Goal: Navigation & Orientation: Find specific page/section

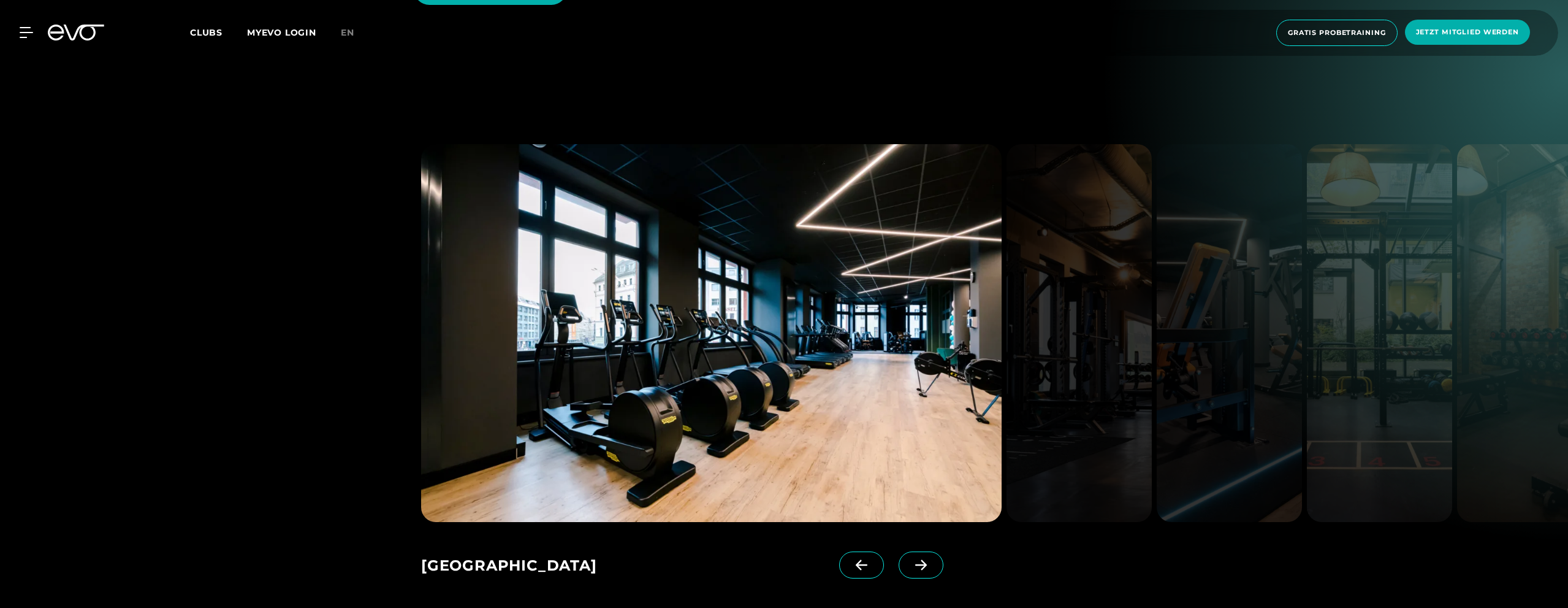
click at [915, 560] on icon at bounding box center [921, 565] width 12 height 10
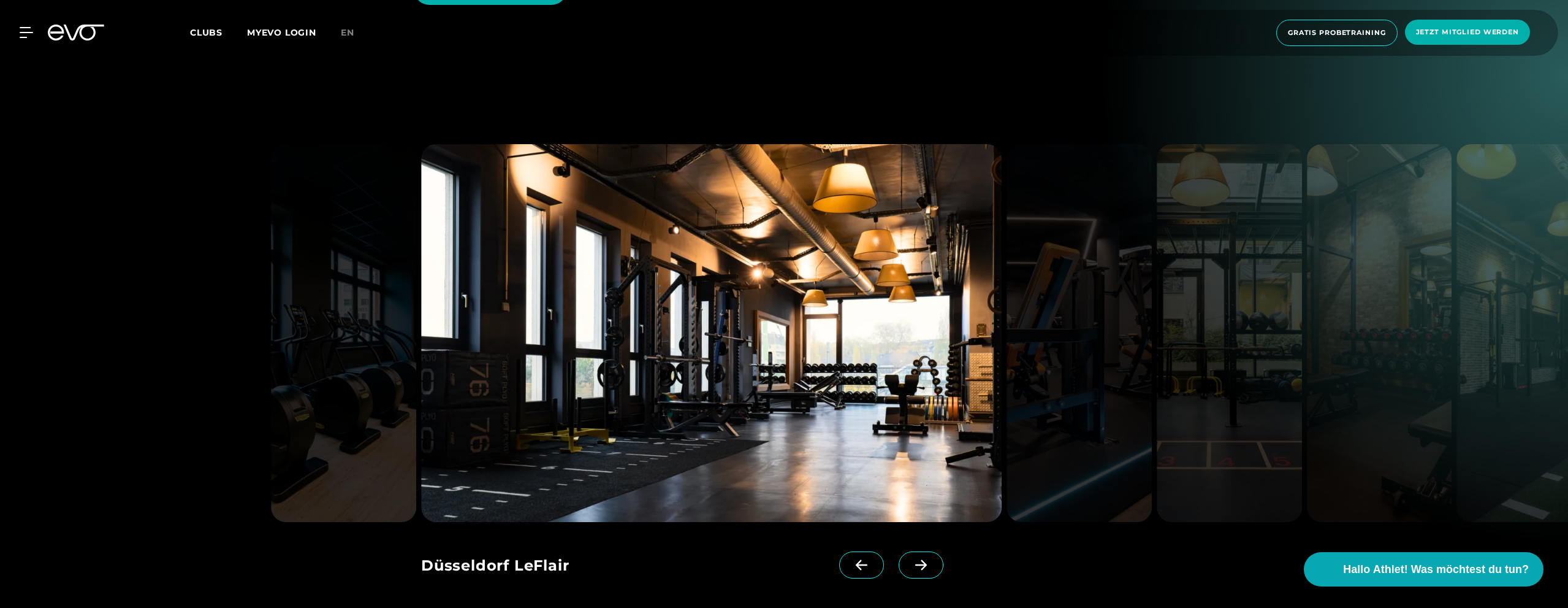
click at [915, 560] on icon at bounding box center [921, 565] width 12 height 10
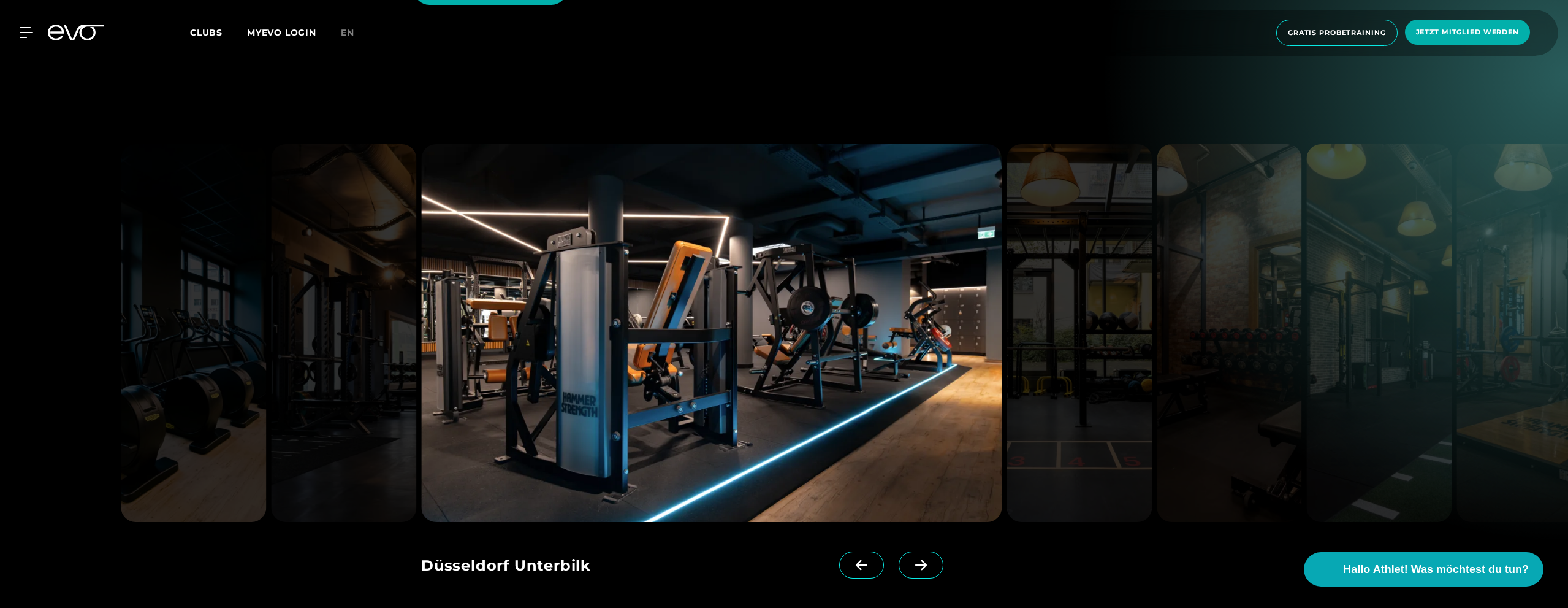
click at [910, 559] on icon at bounding box center [921, 564] width 21 height 11
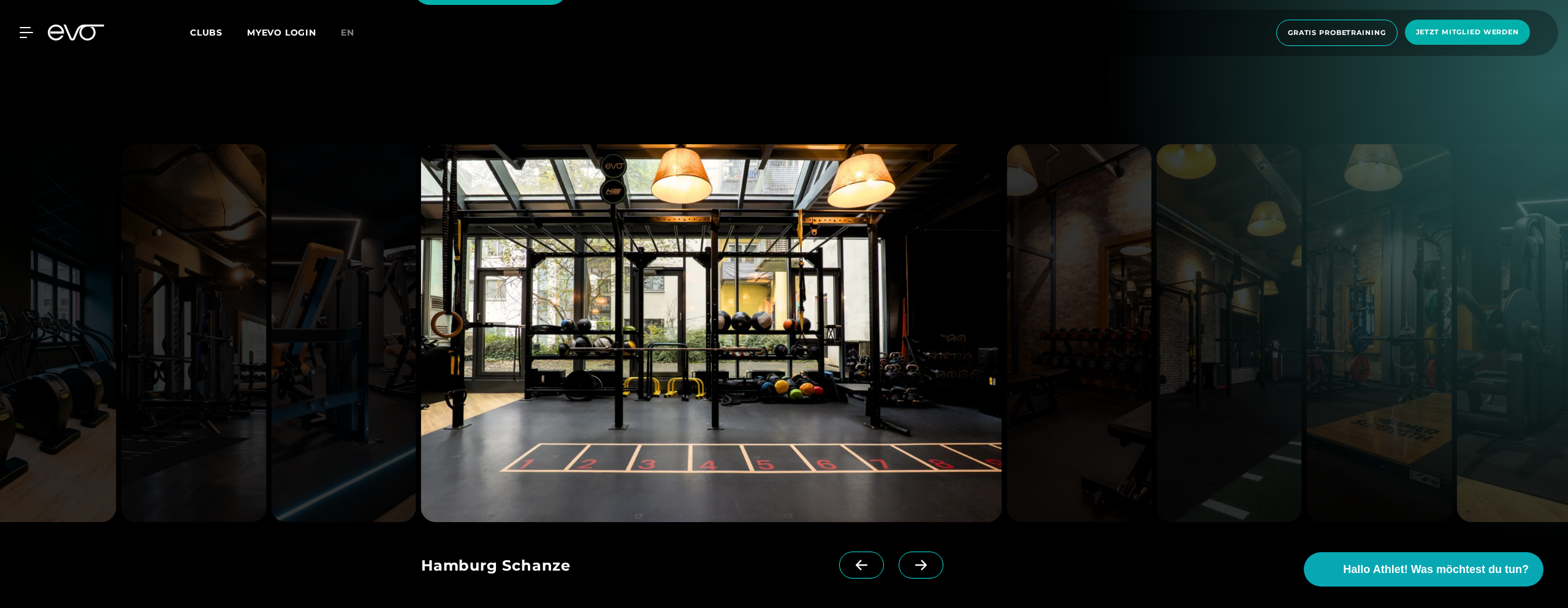
click at [913, 552] on span at bounding box center [921, 565] width 45 height 27
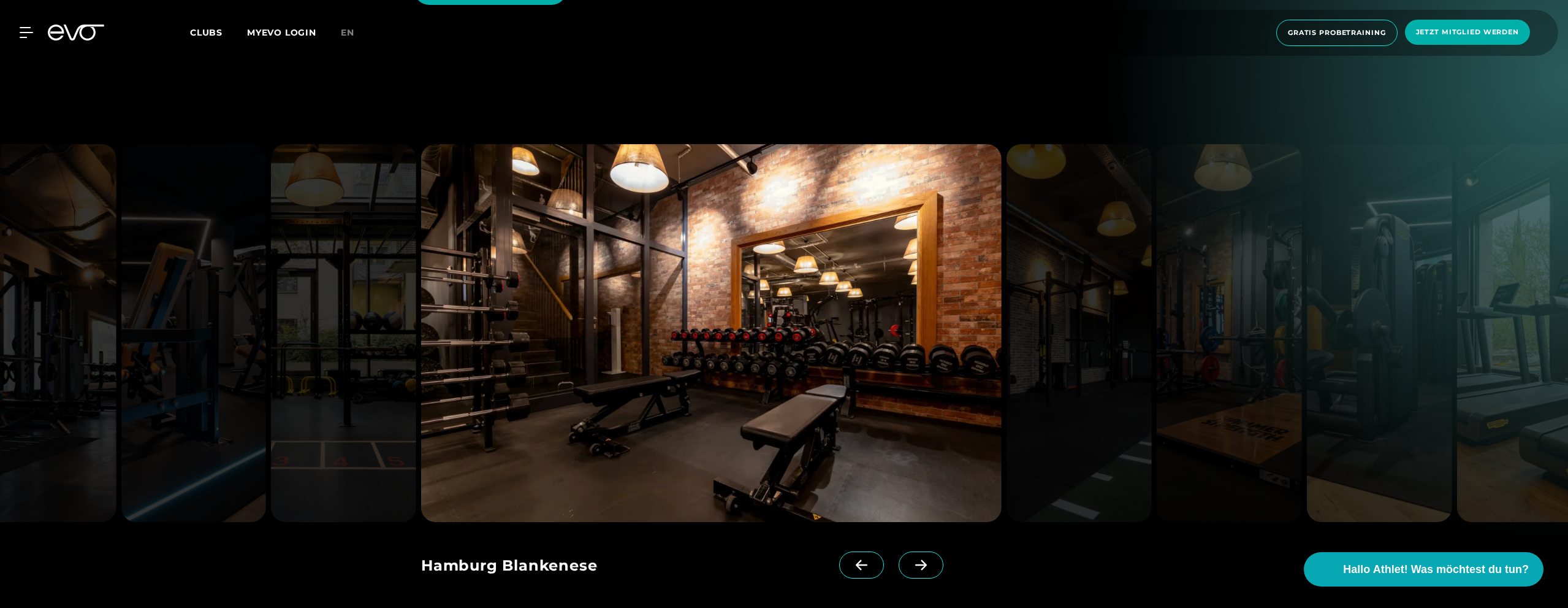
click at [911, 552] on span at bounding box center [921, 565] width 45 height 27
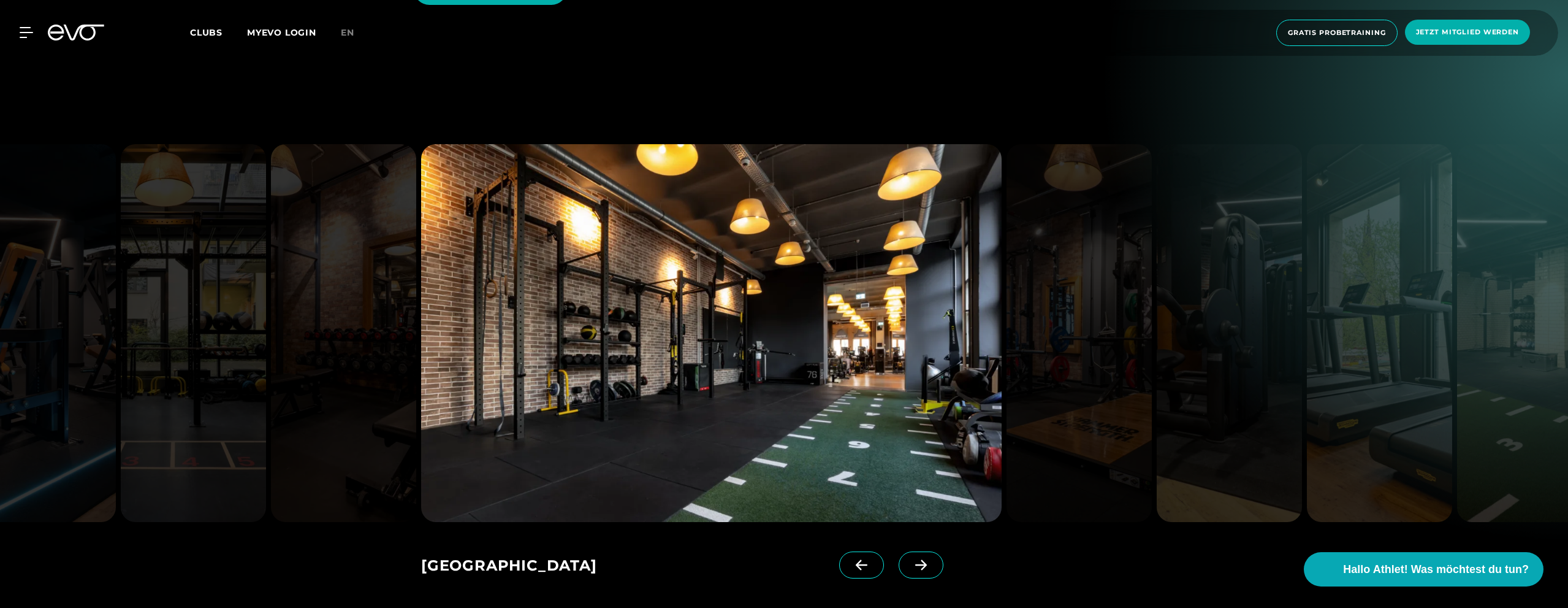
click at [900, 552] on span at bounding box center [921, 565] width 45 height 27
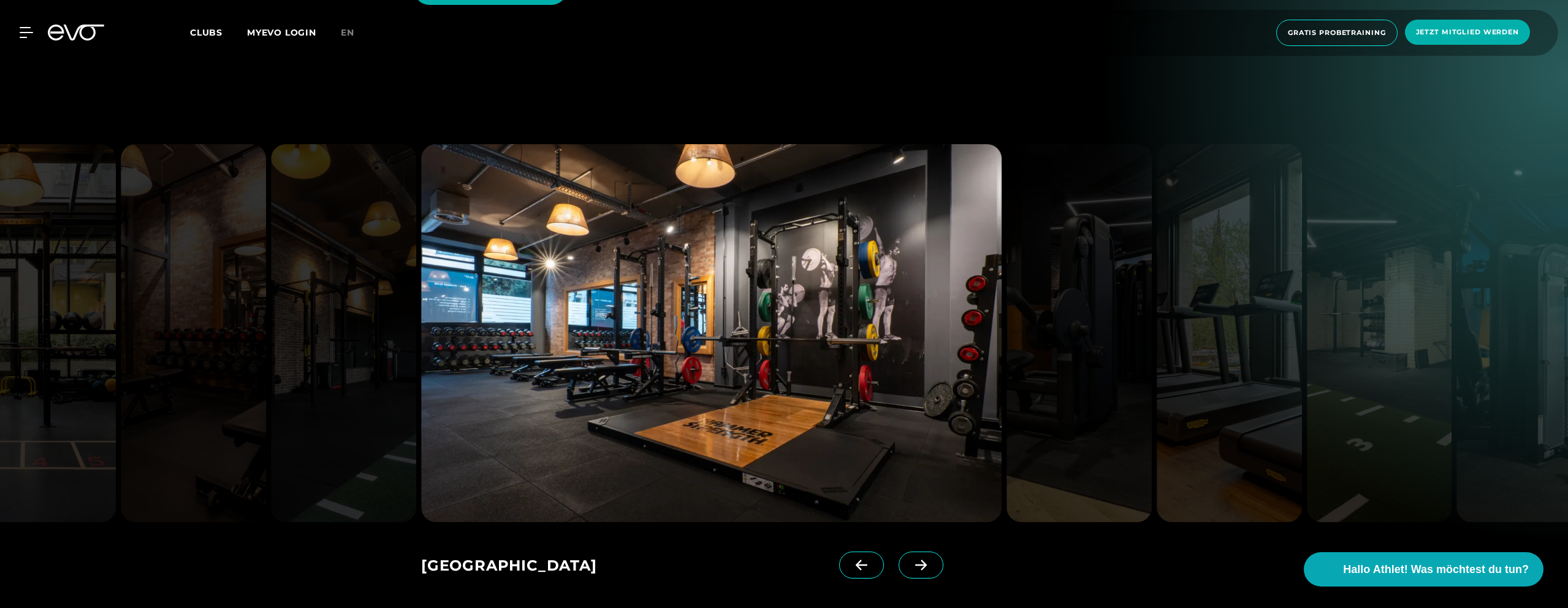
click at [900, 552] on span at bounding box center [921, 565] width 45 height 27
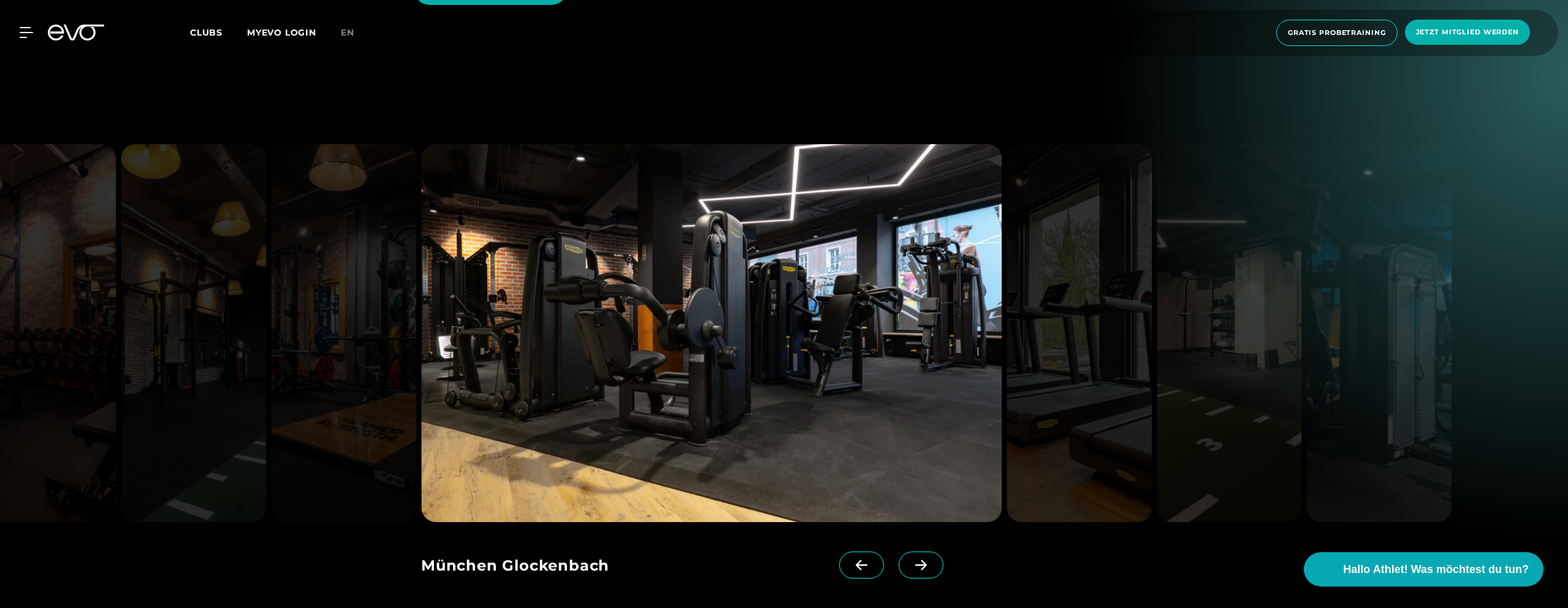
click at [900, 552] on span at bounding box center [921, 565] width 45 height 27
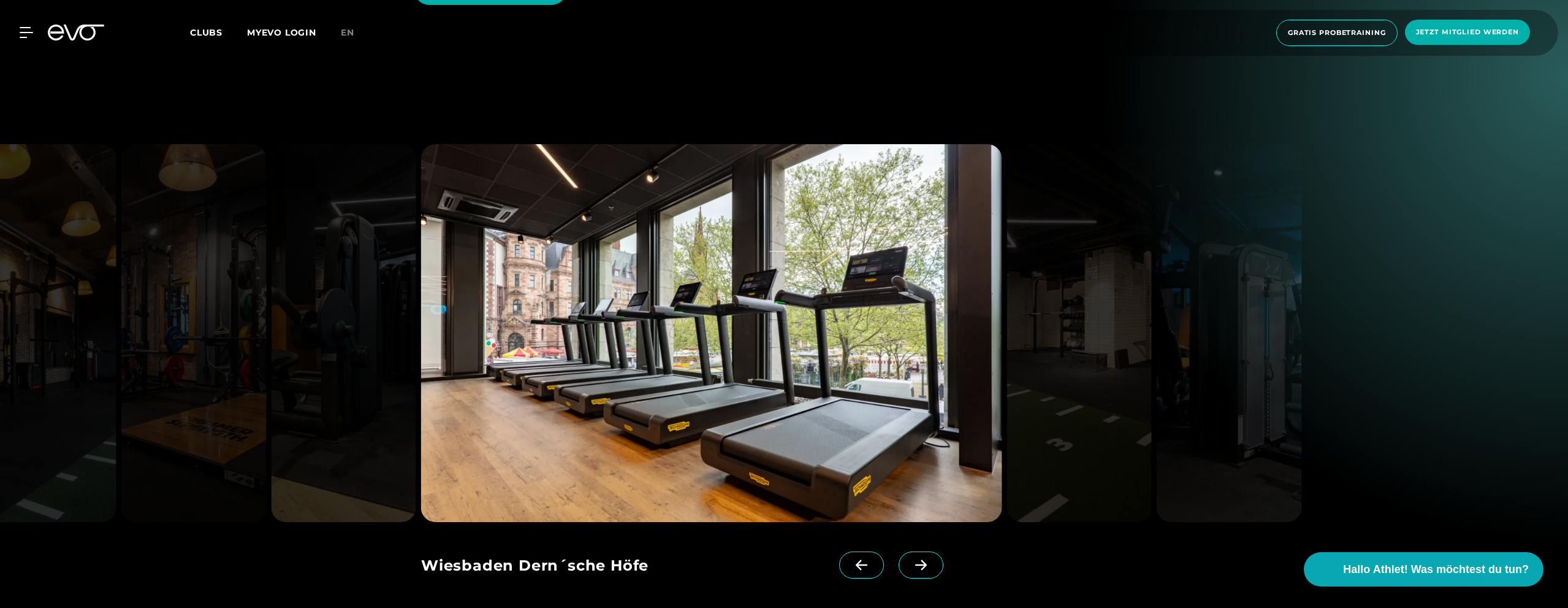
click at [900, 552] on span at bounding box center [921, 565] width 45 height 27
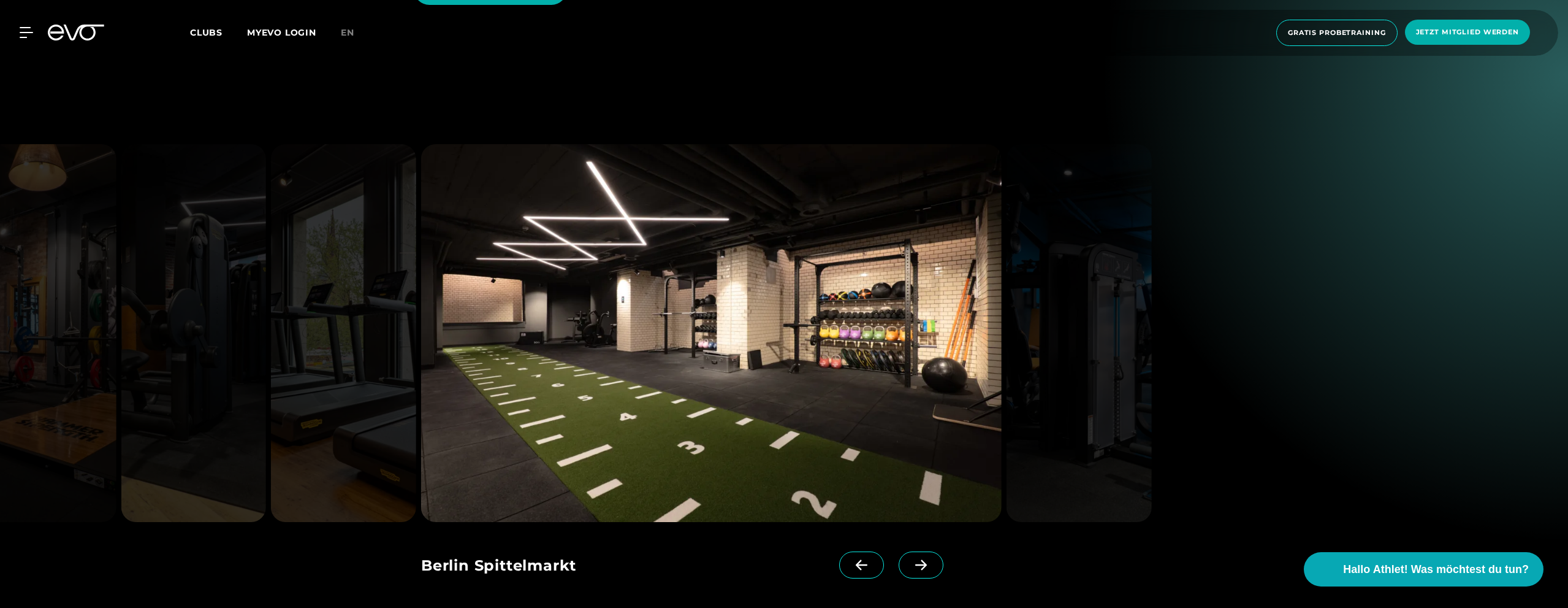
click at [900, 552] on span at bounding box center [921, 565] width 45 height 27
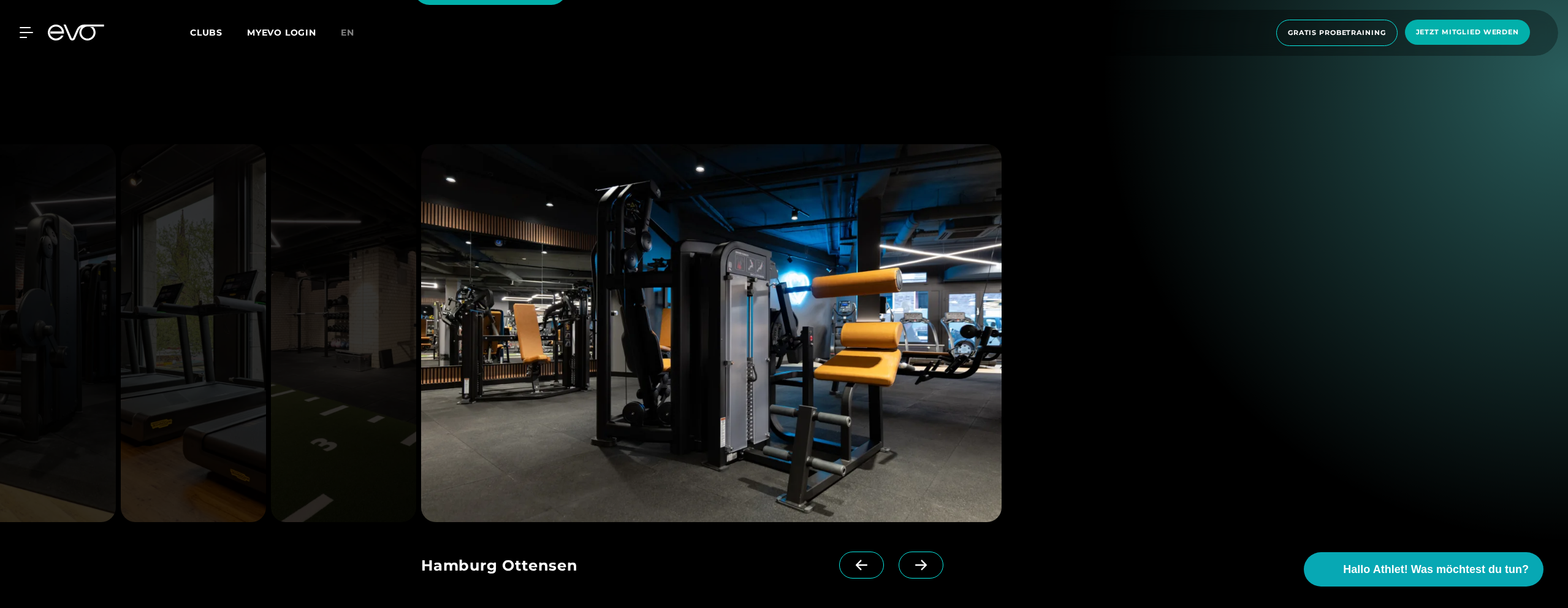
click at [900, 552] on span at bounding box center [921, 565] width 45 height 27
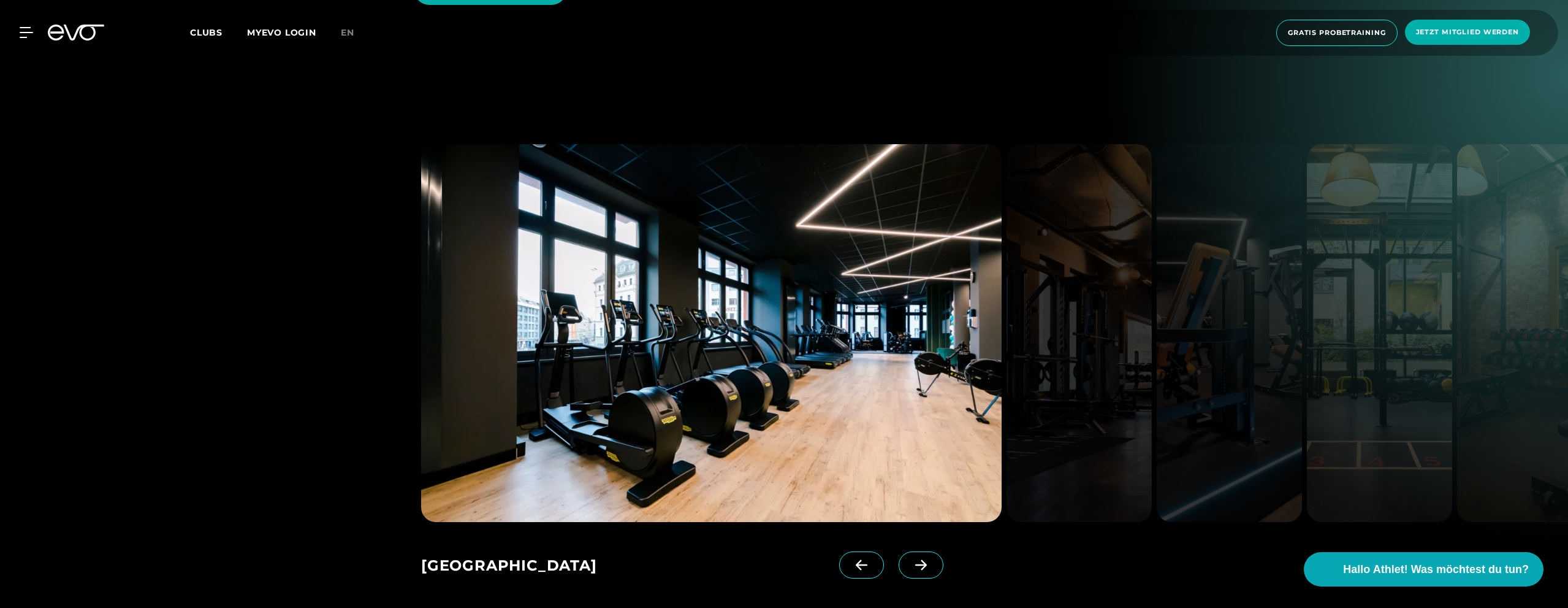
click at [900, 552] on span at bounding box center [921, 565] width 45 height 27
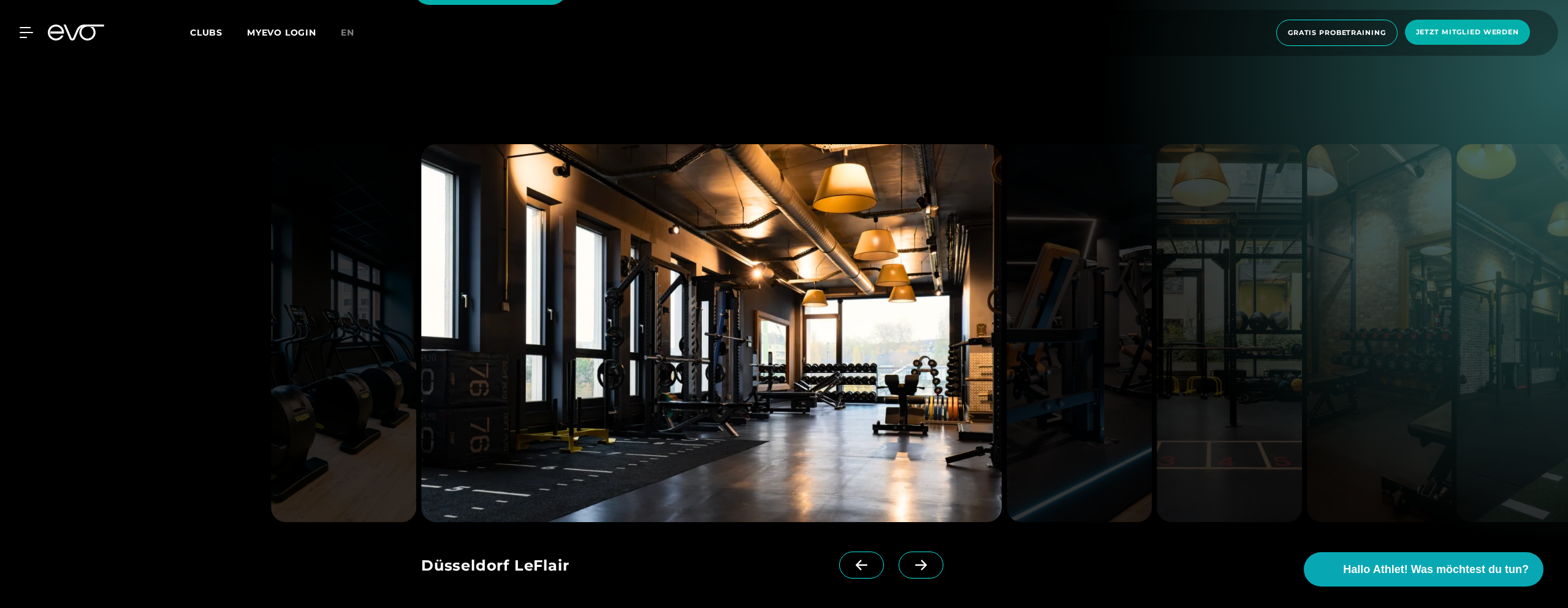
click at [910, 559] on icon at bounding box center [921, 564] width 21 height 11
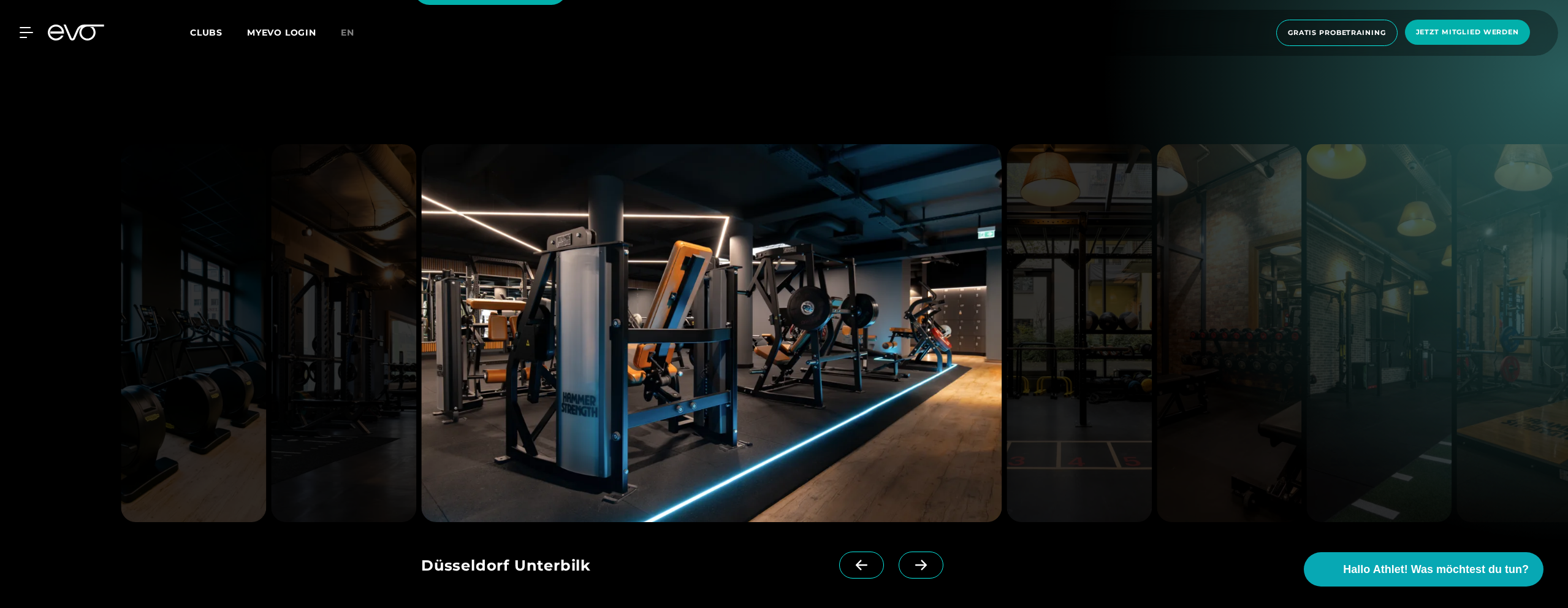
click at [910, 559] on icon at bounding box center [921, 564] width 21 height 11
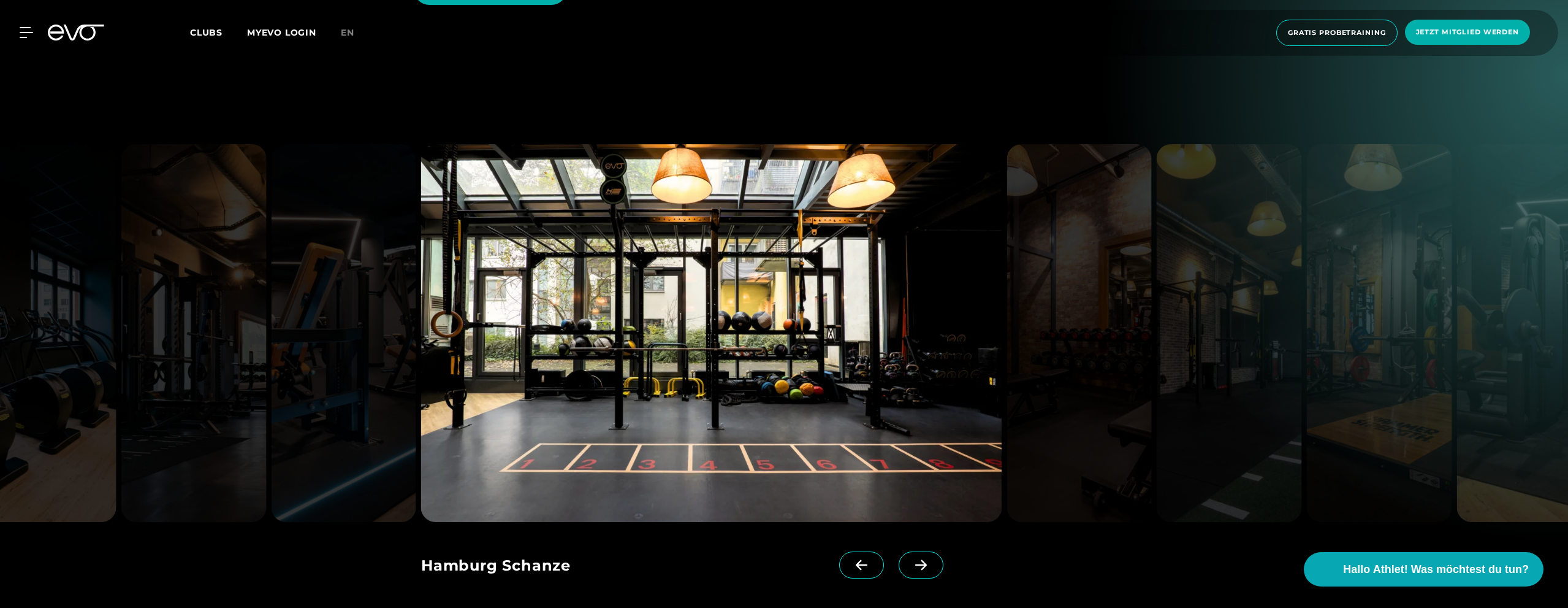
click at [923, 552] on span at bounding box center [921, 565] width 45 height 27
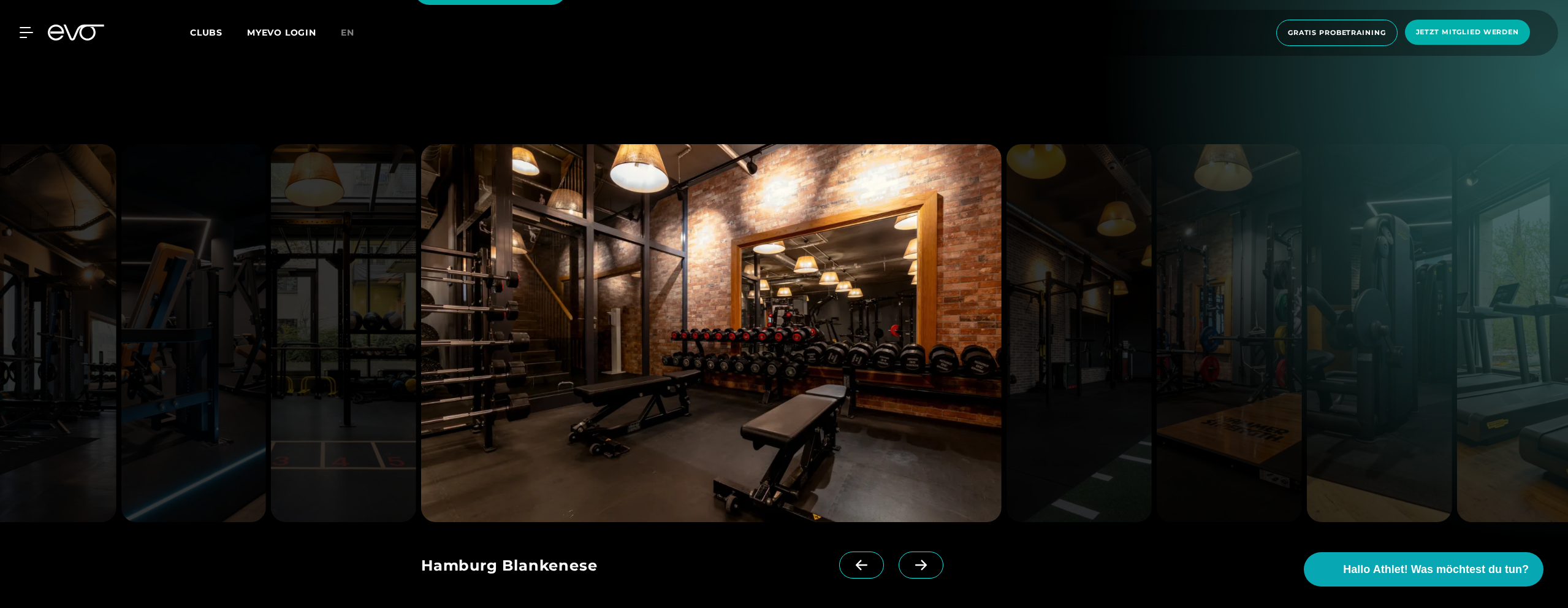
click at [911, 559] on icon at bounding box center [921, 564] width 21 height 11
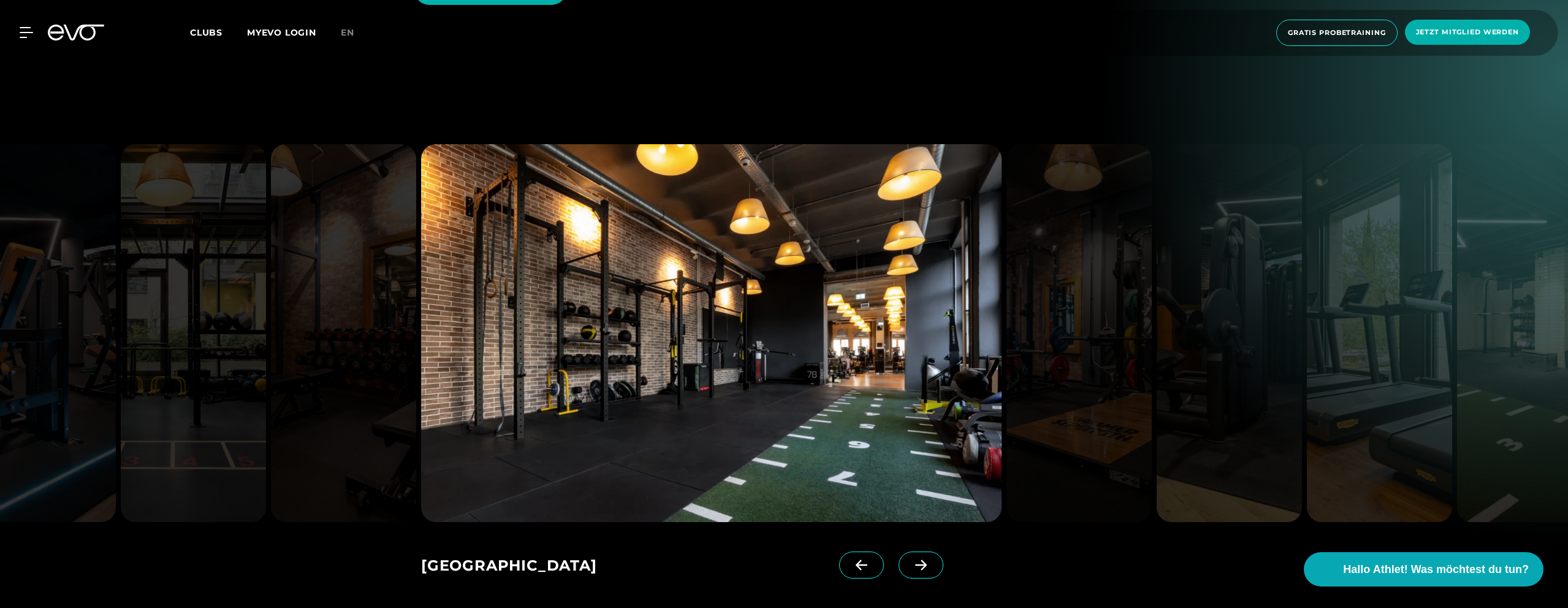
click at [911, 559] on icon at bounding box center [921, 564] width 21 height 11
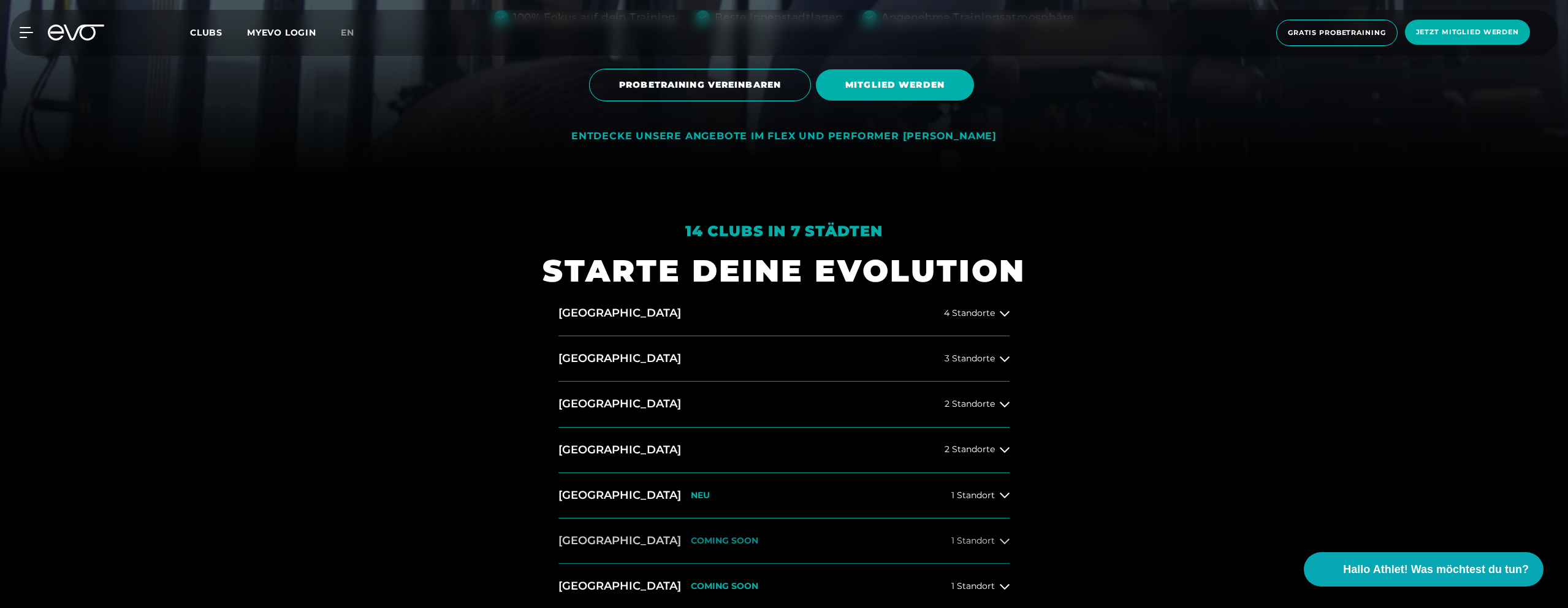
scroll to position [491, 0]
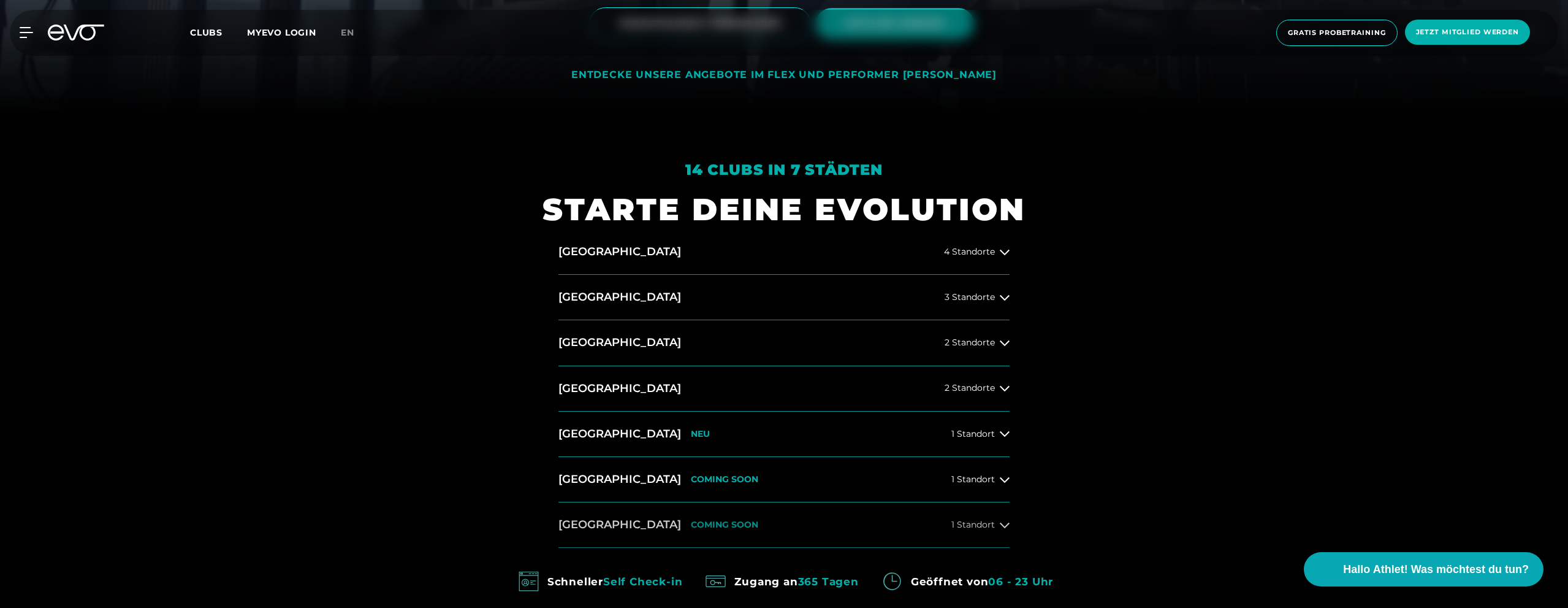
click at [587, 522] on div "Köln COMING SOON" at bounding box center [658, 524] width 200 height 15
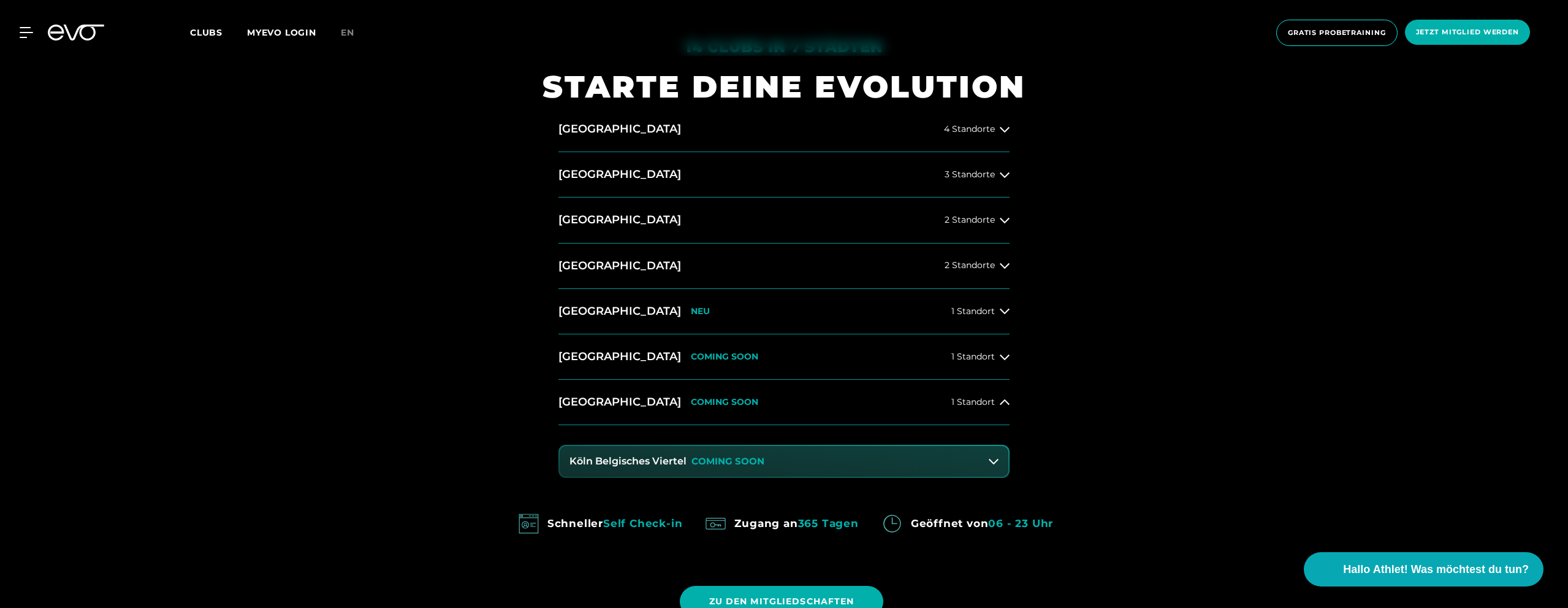
scroll to position [675, 0]
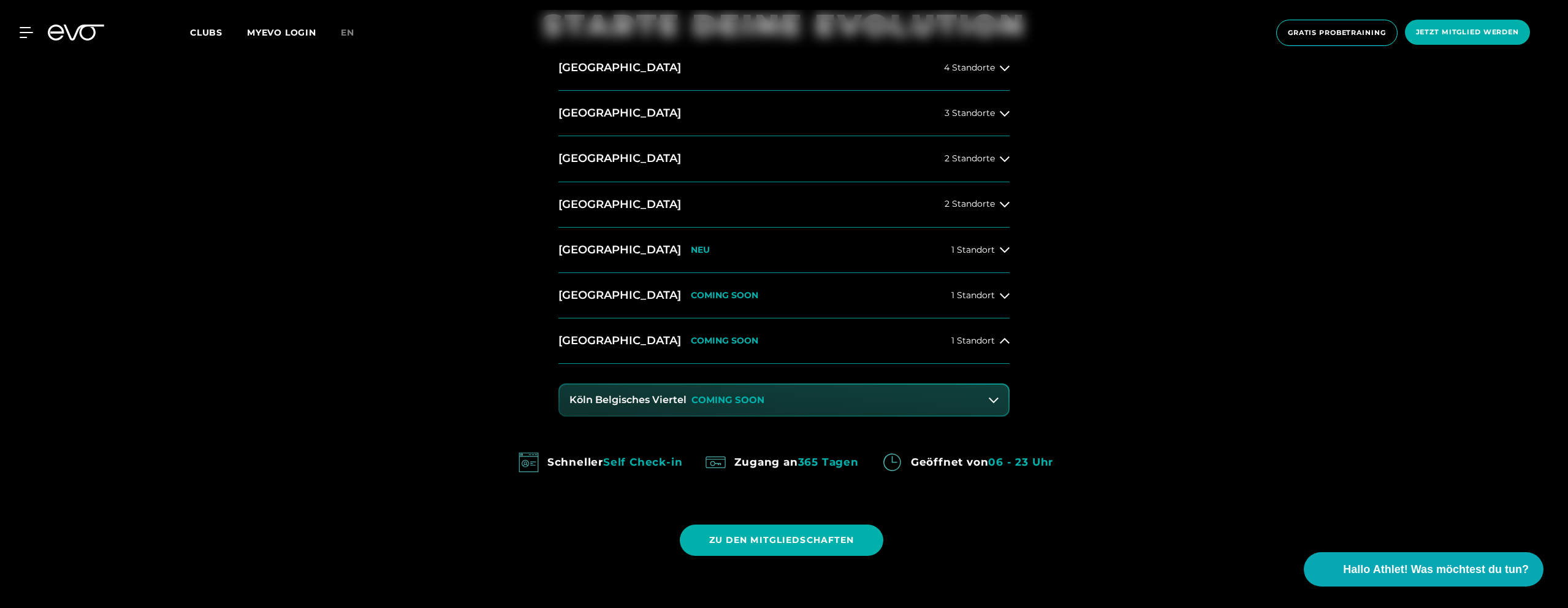
click at [739, 395] on p "COMING SOON" at bounding box center [728, 400] width 73 height 10
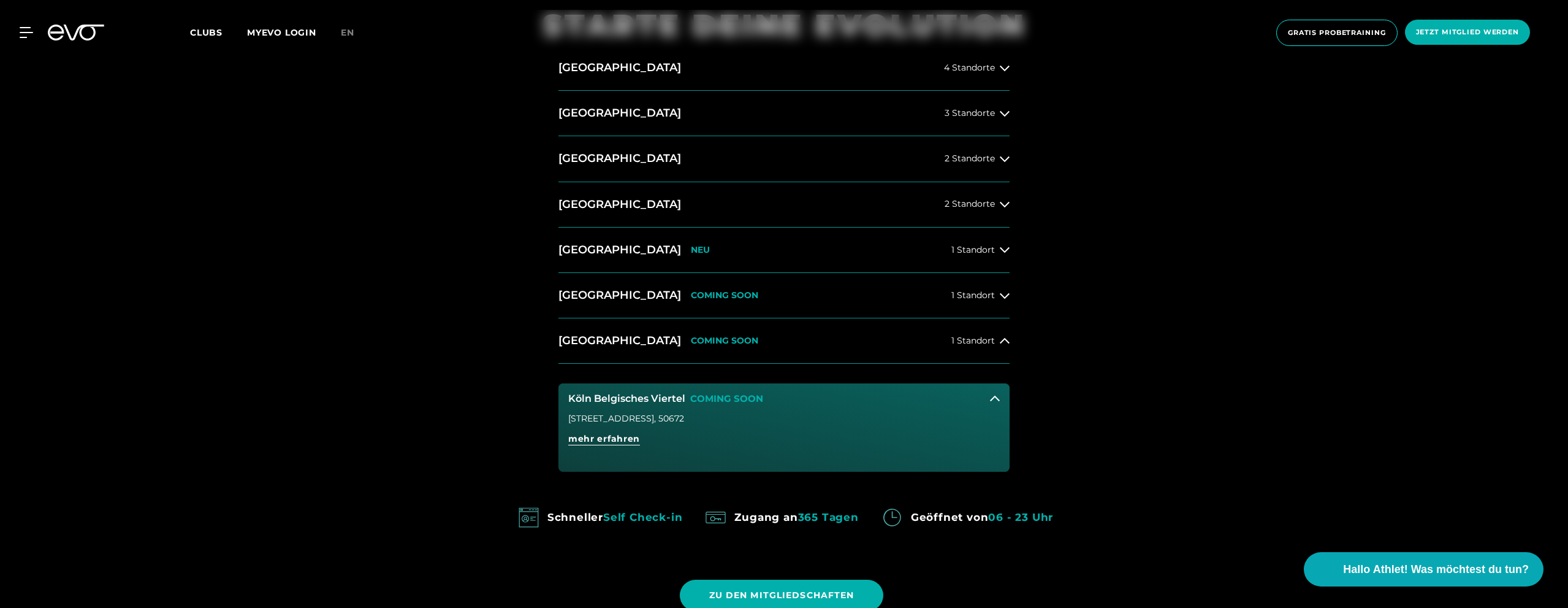
click at [772, 427] on div "[STREET_ADDRESS]" at bounding box center [784, 442] width 451 height 58
